Goal: Navigation & Orientation: Find specific page/section

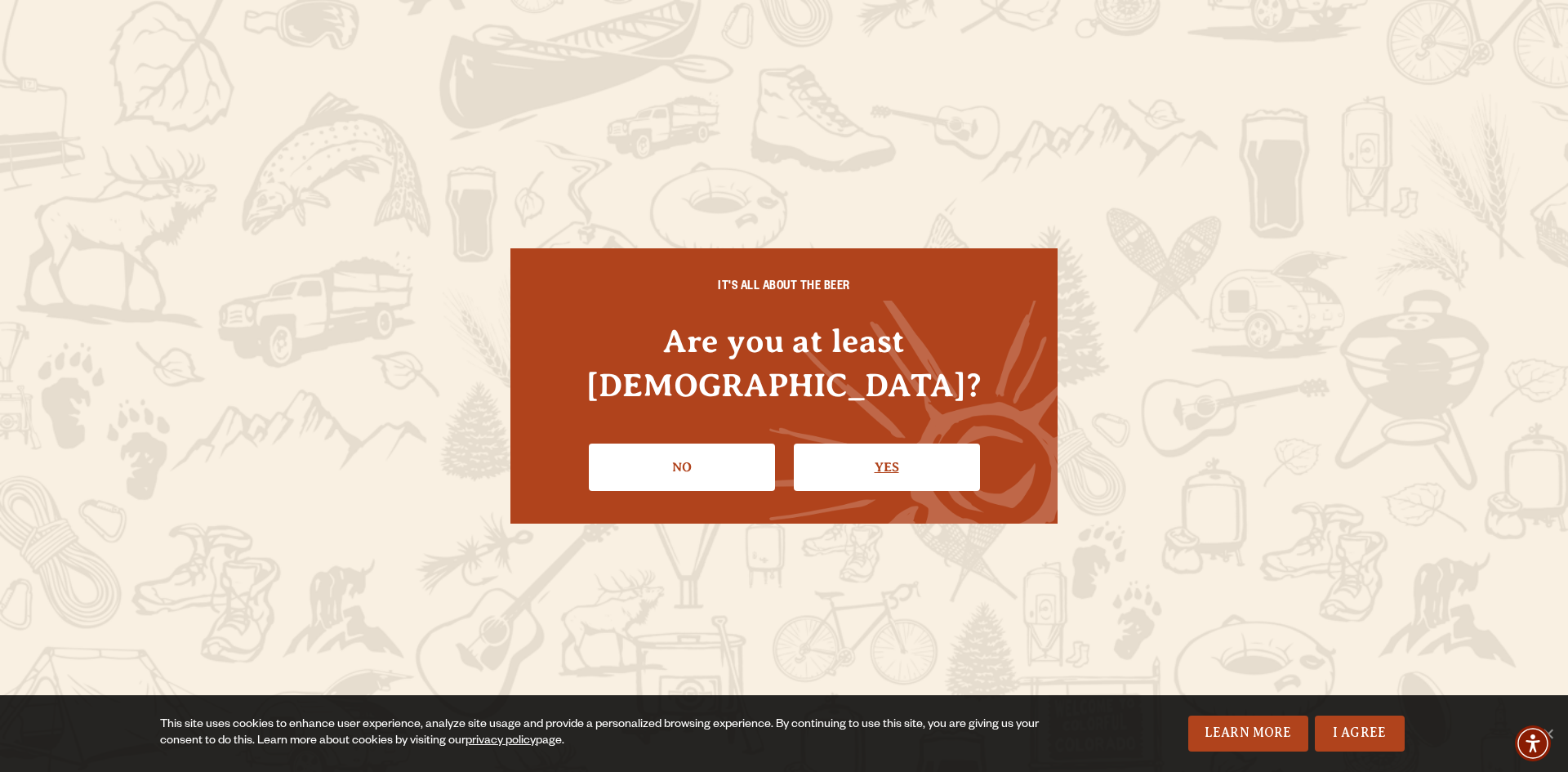
click at [892, 462] on link "Yes" at bounding box center [887, 467] width 186 height 48
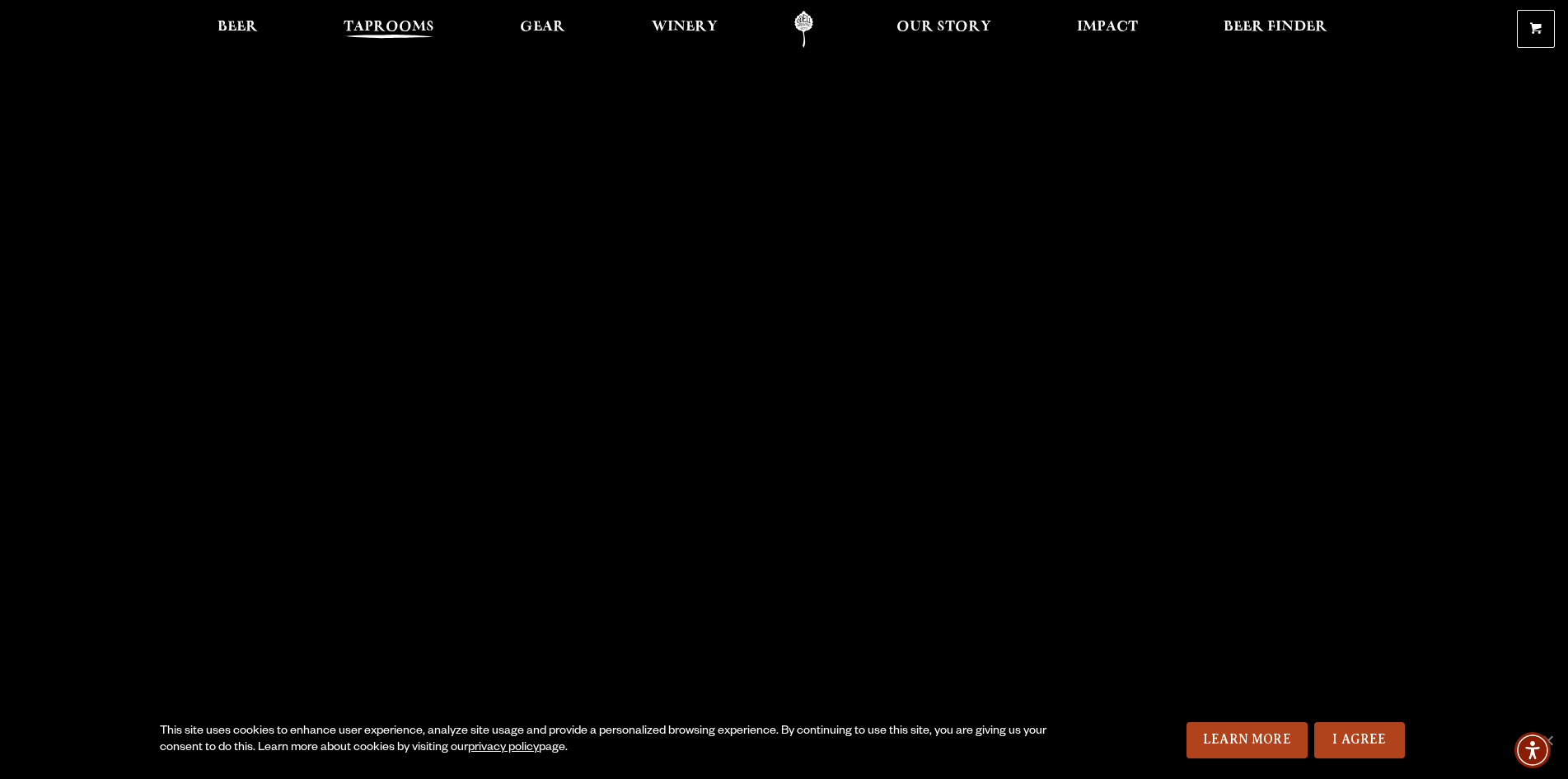
click at [400, 31] on span "Taprooms" at bounding box center [388, 27] width 90 height 13
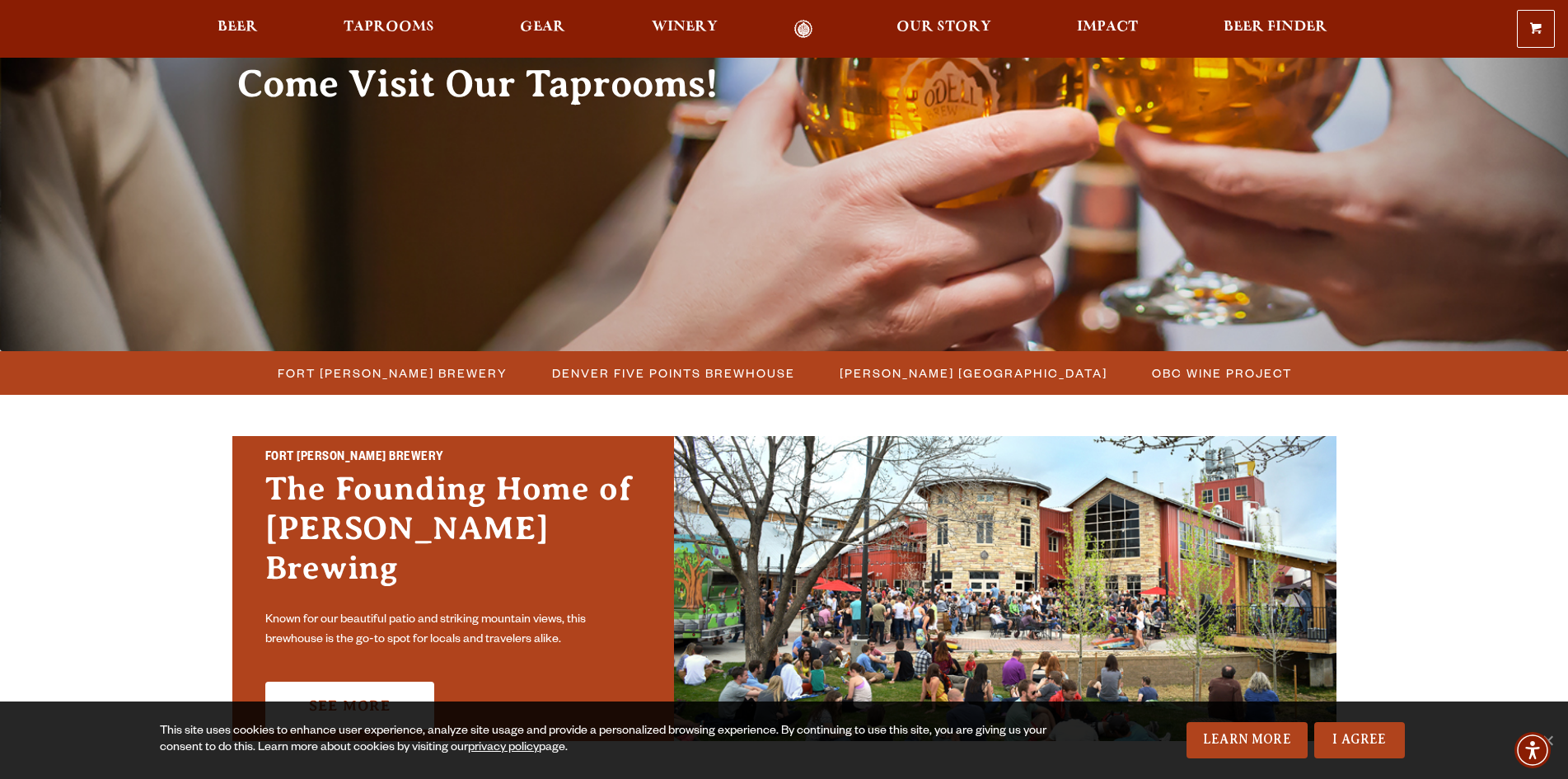
scroll to position [247, 0]
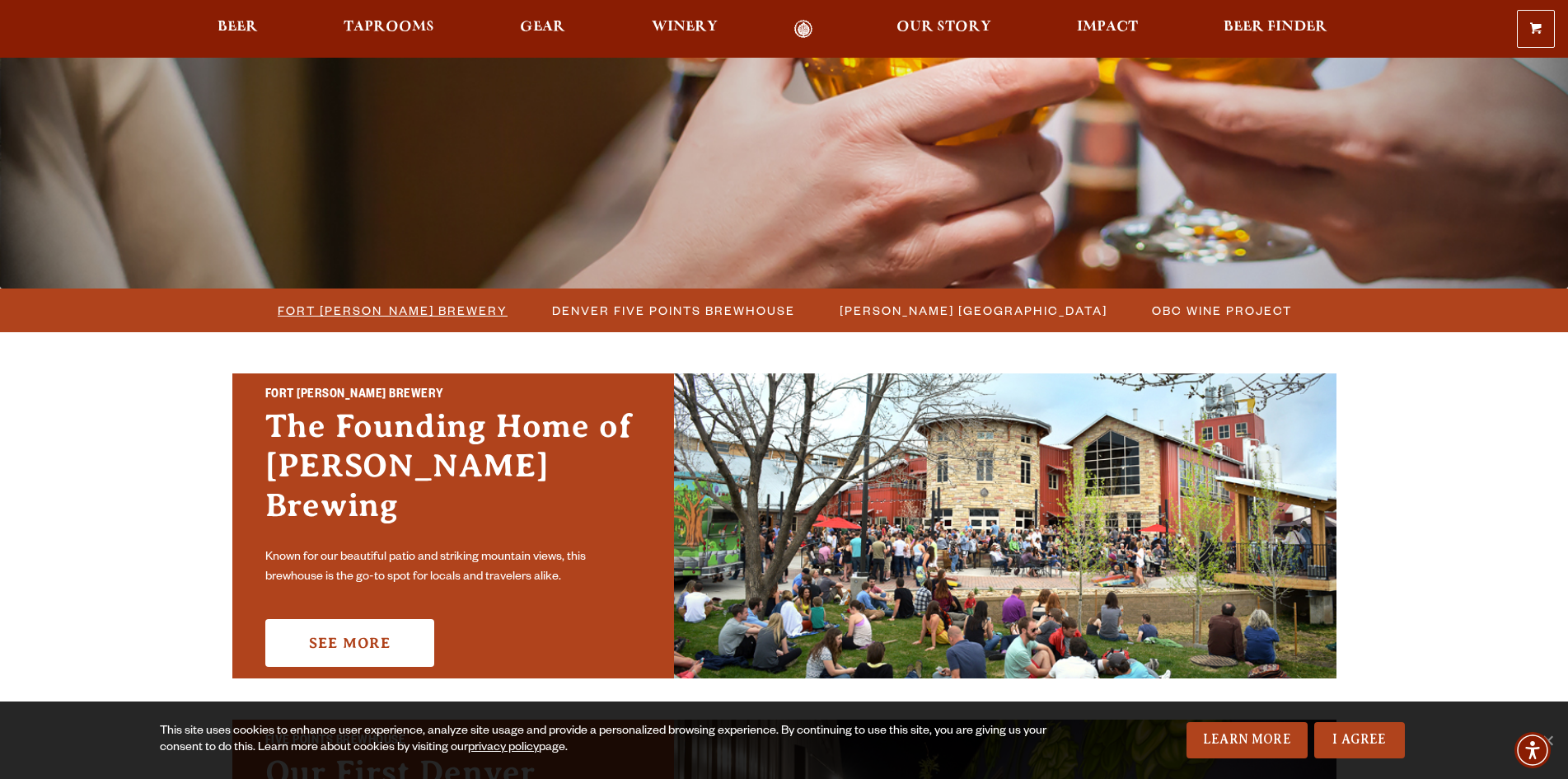
click at [452, 317] on span "Fort [PERSON_NAME] Brewery" at bounding box center [393, 310] width 230 height 24
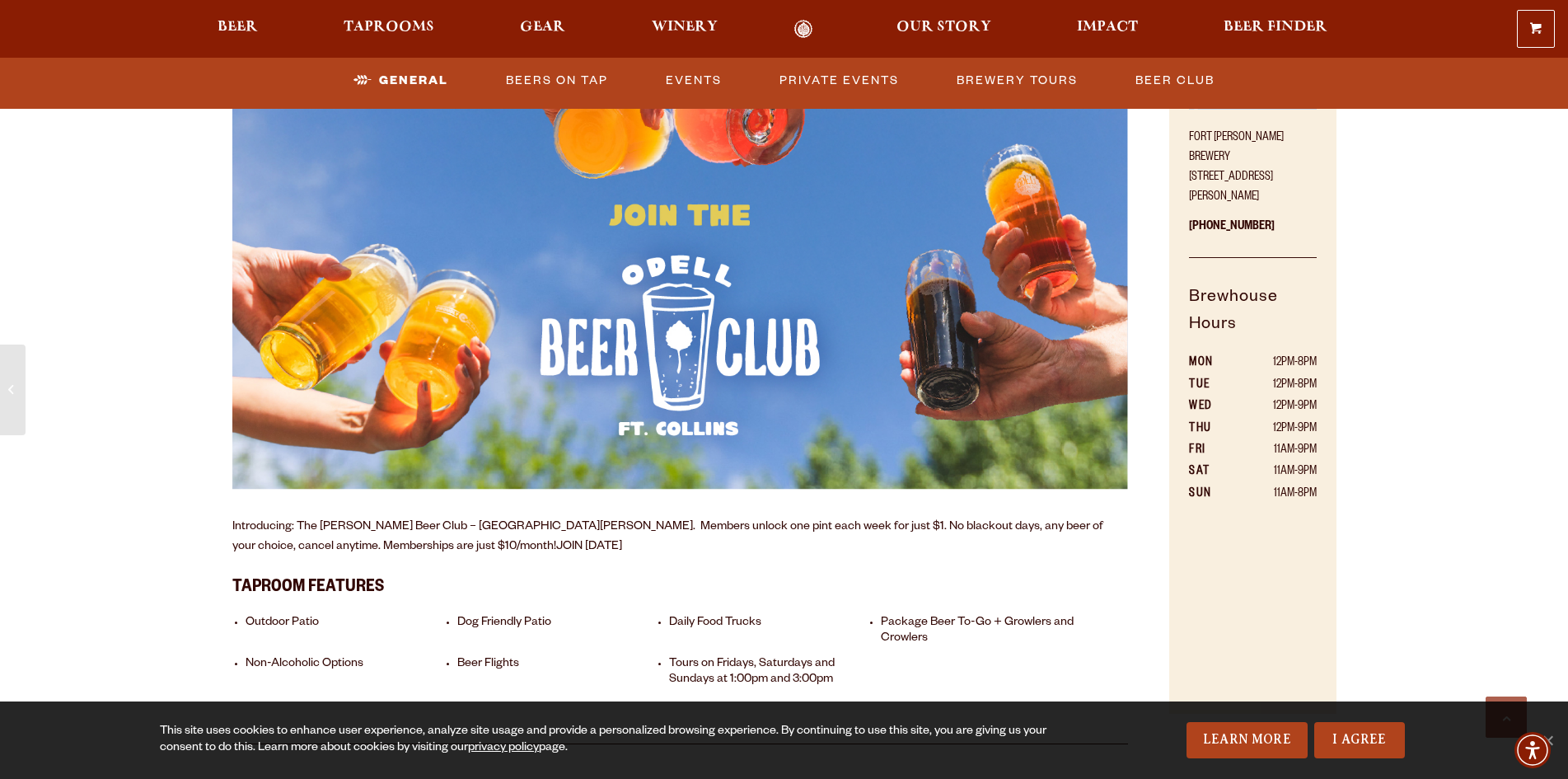
scroll to position [1237, 0]
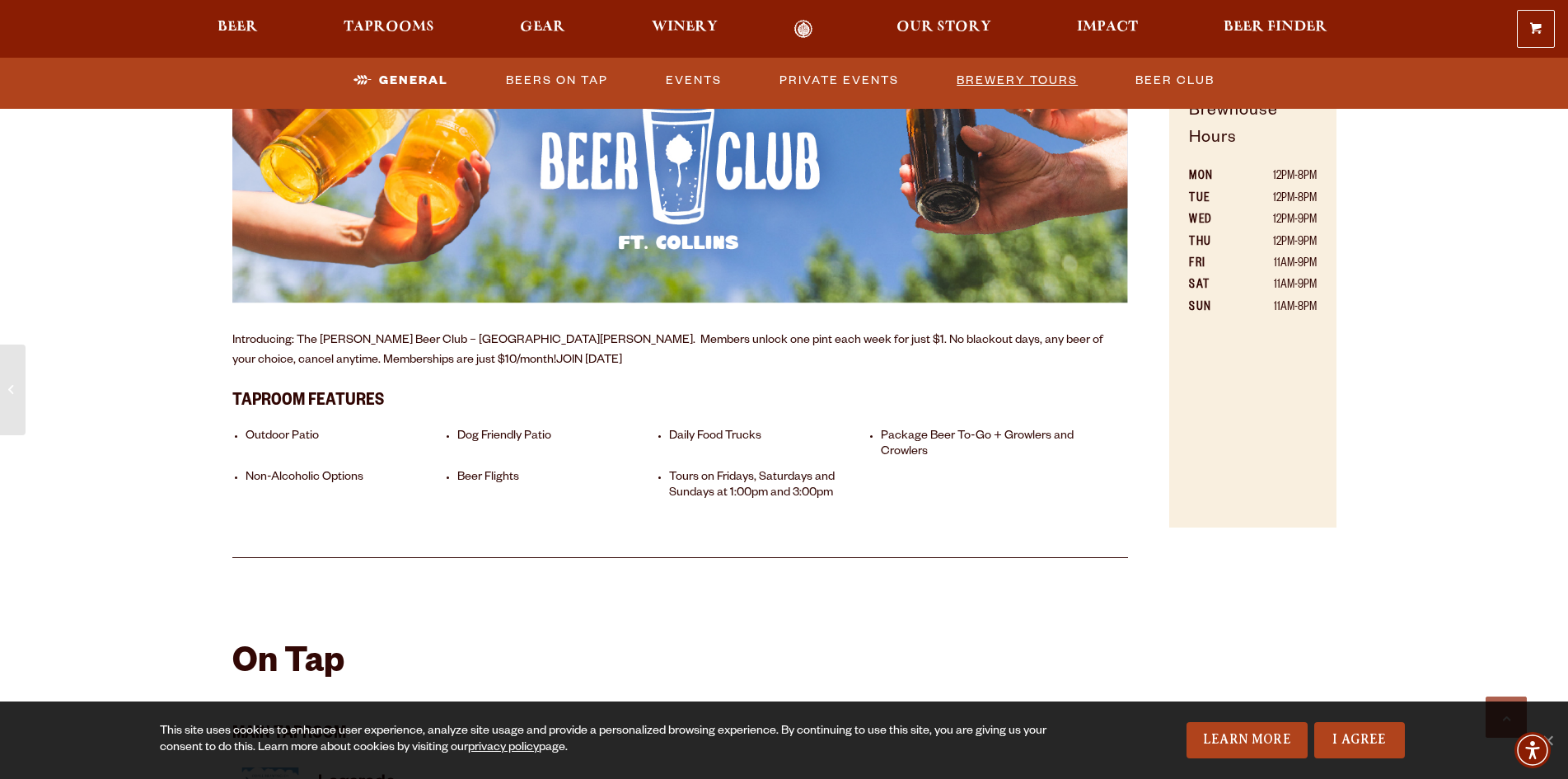
click at [1048, 88] on link "Brewery Tours" at bounding box center [1018, 81] width 134 height 38
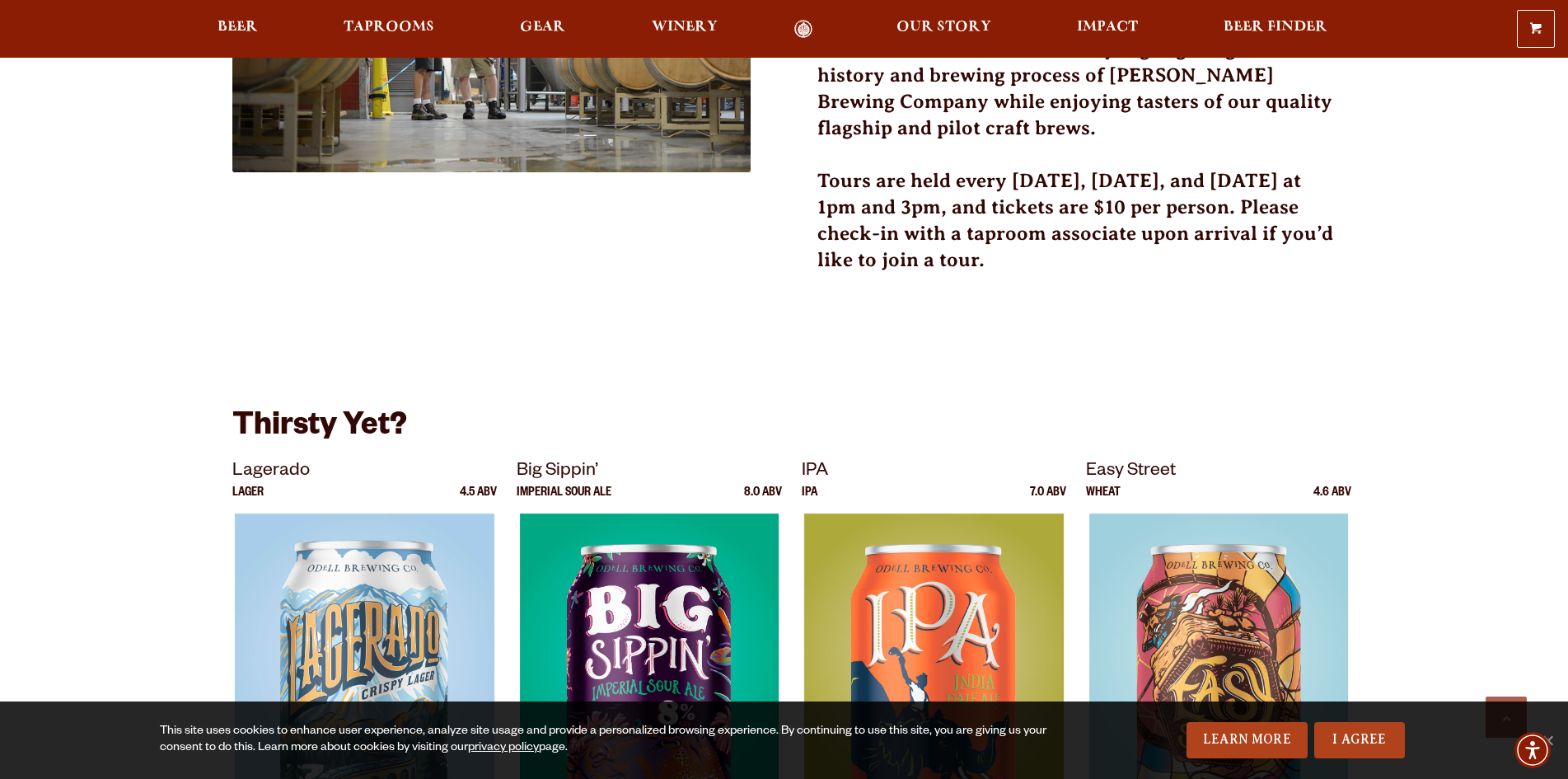
scroll to position [412, 0]
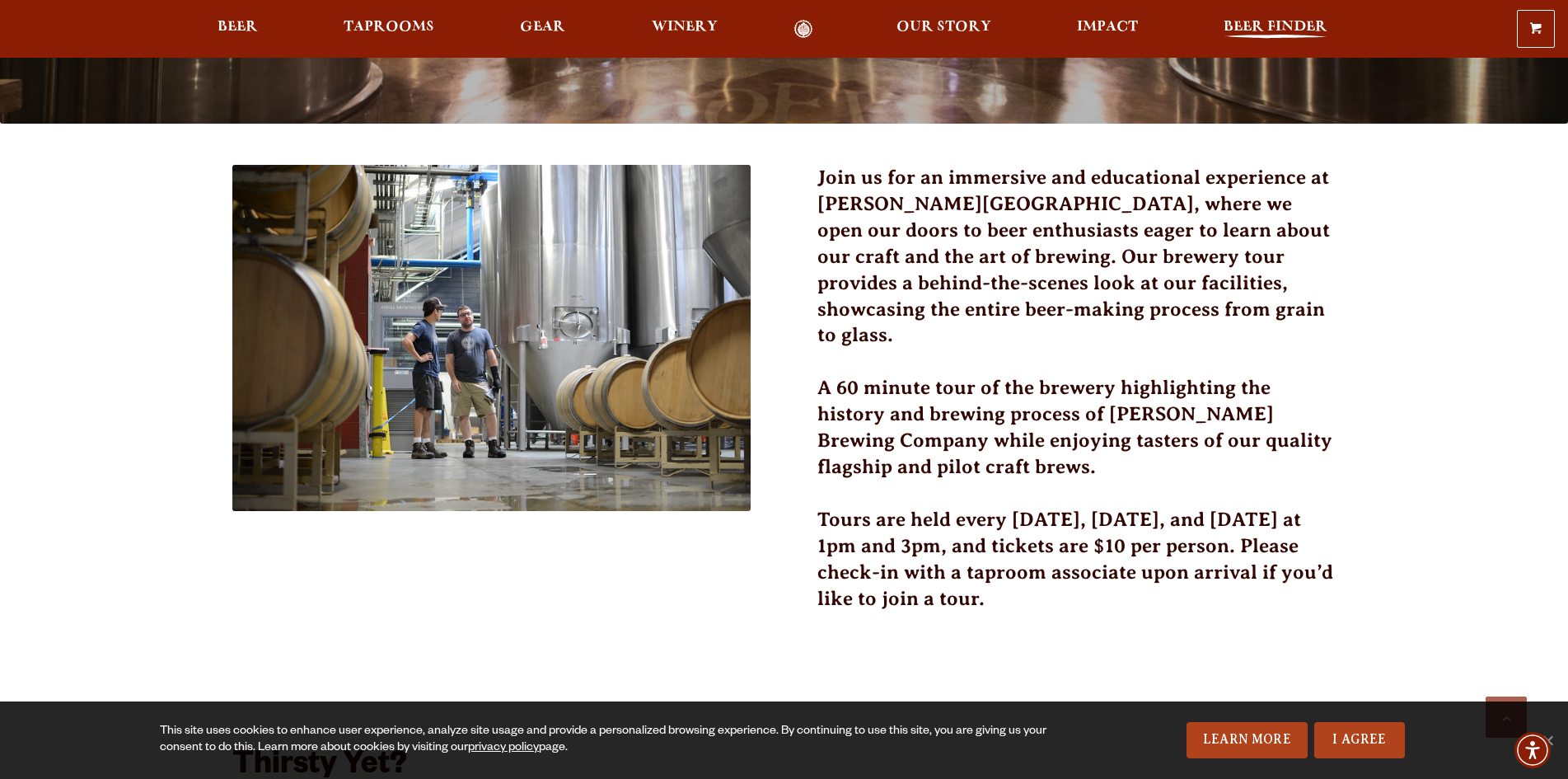
click at [1286, 23] on span "Beer Finder" at bounding box center [1275, 27] width 104 height 13
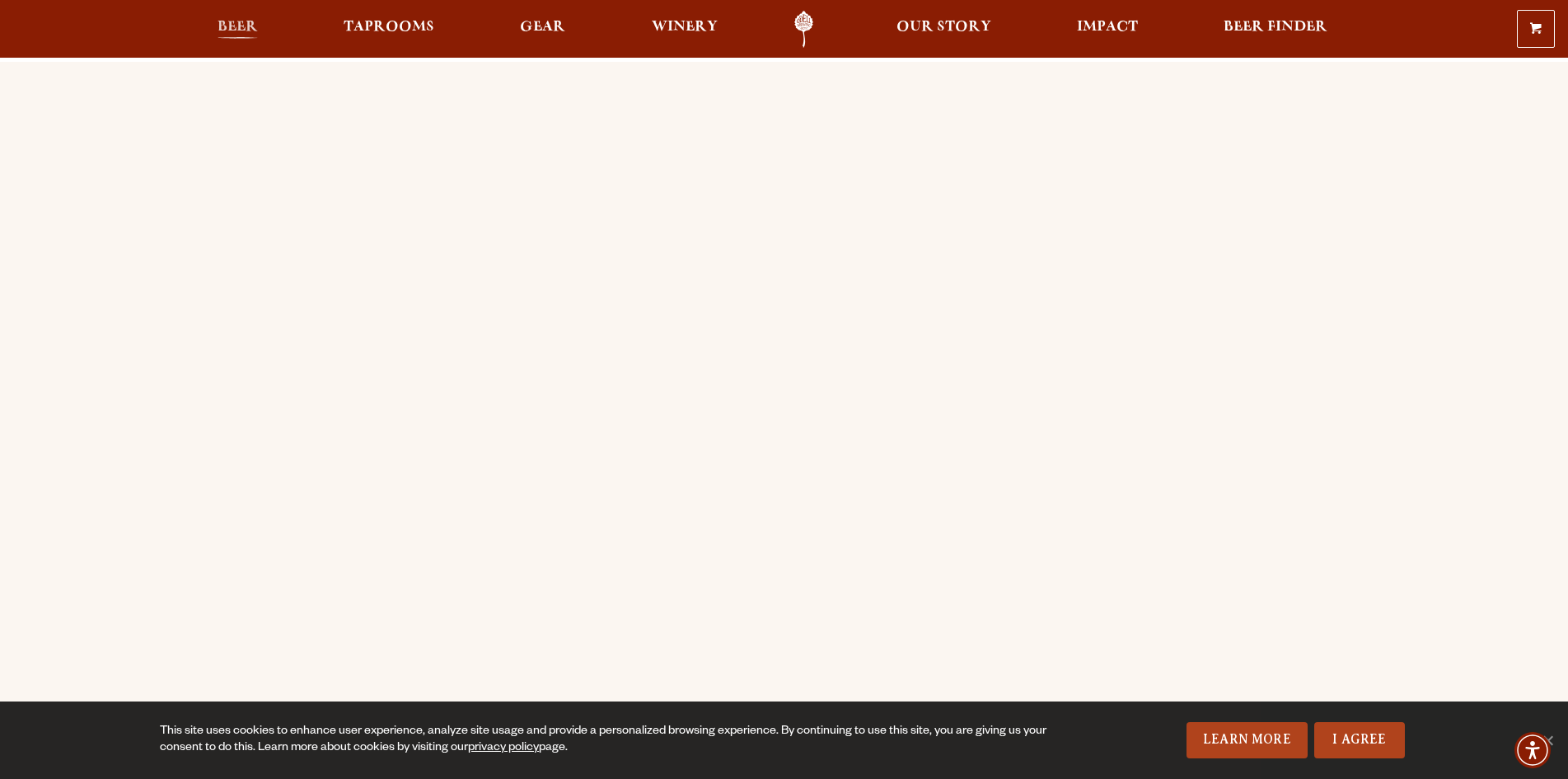
click at [227, 26] on span "Beer" at bounding box center [237, 27] width 41 height 13
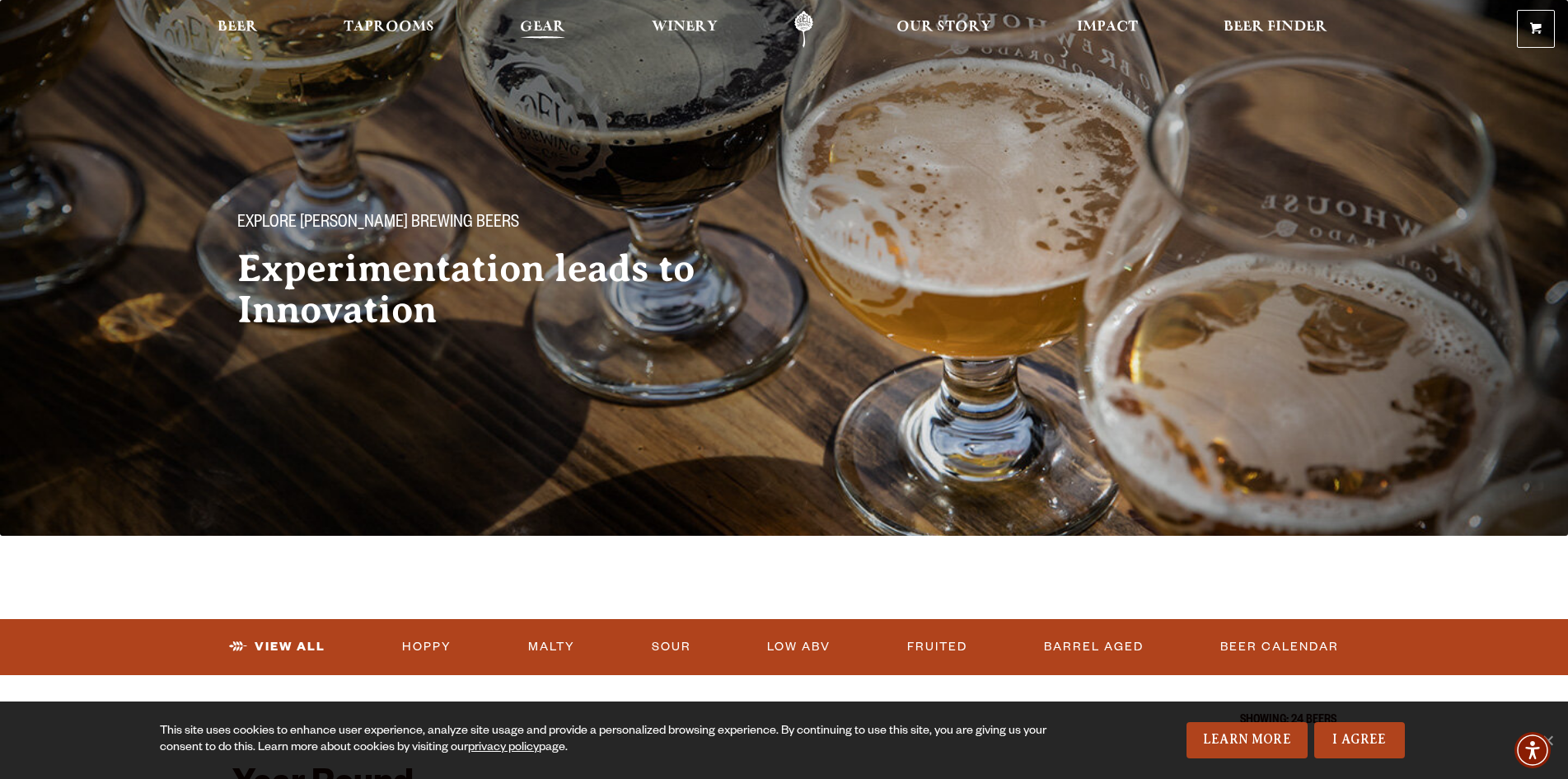
click at [535, 27] on span "Gear" at bounding box center [542, 27] width 46 height 13
click at [359, 22] on span "Taprooms" at bounding box center [388, 27] width 90 height 13
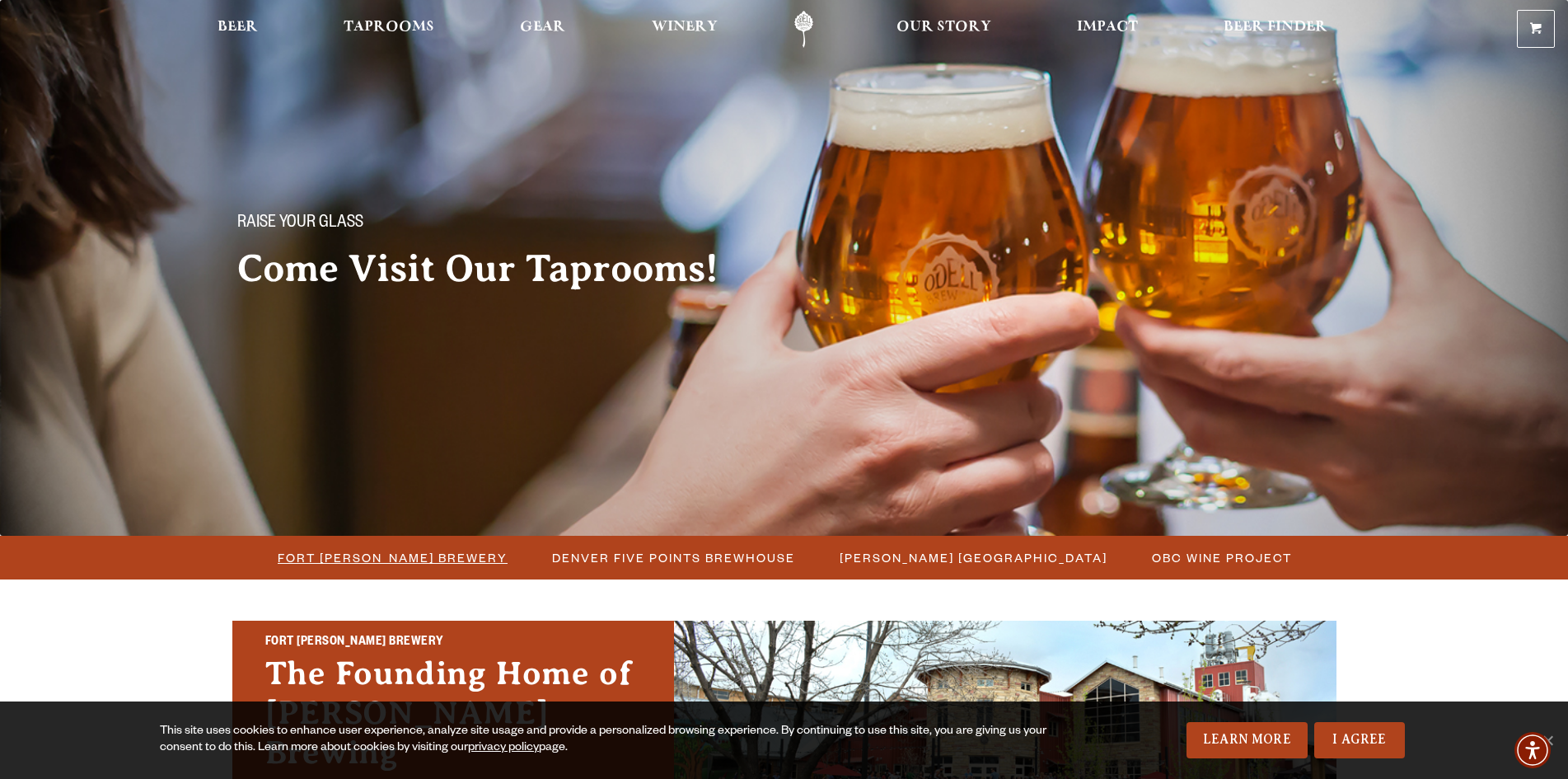
click at [393, 564] on span "Fort [PERSON_NAME] Brewery" at bounding box center [393, 557] width 230 height 24
